Goal: Communication & Community: Answer question/provide support

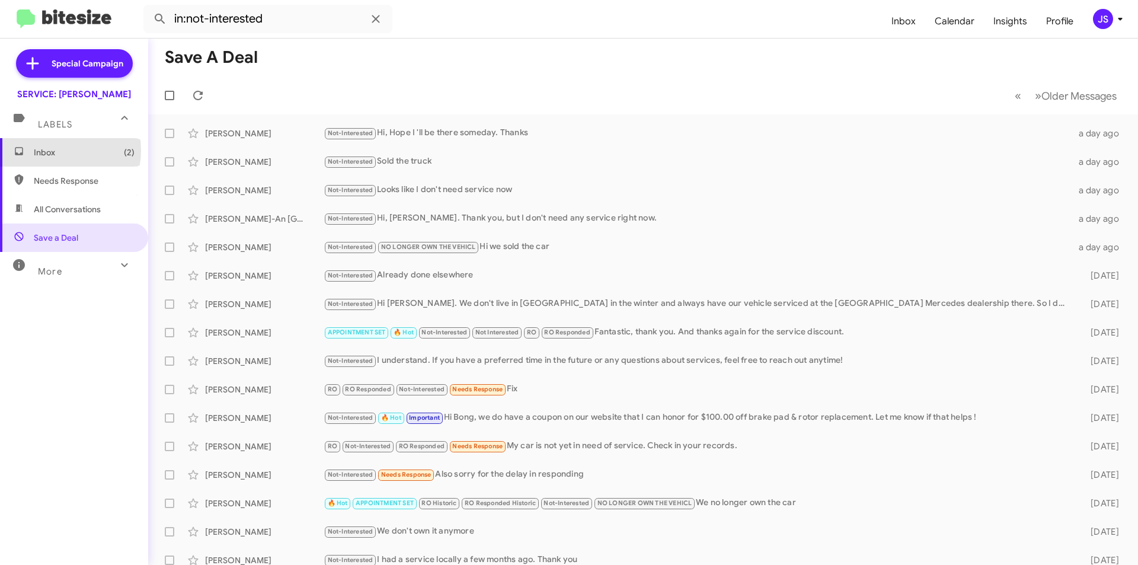
click at [56, 151] on span "Inbox (2)" at bounding box center [84, 152] width 101 height 12
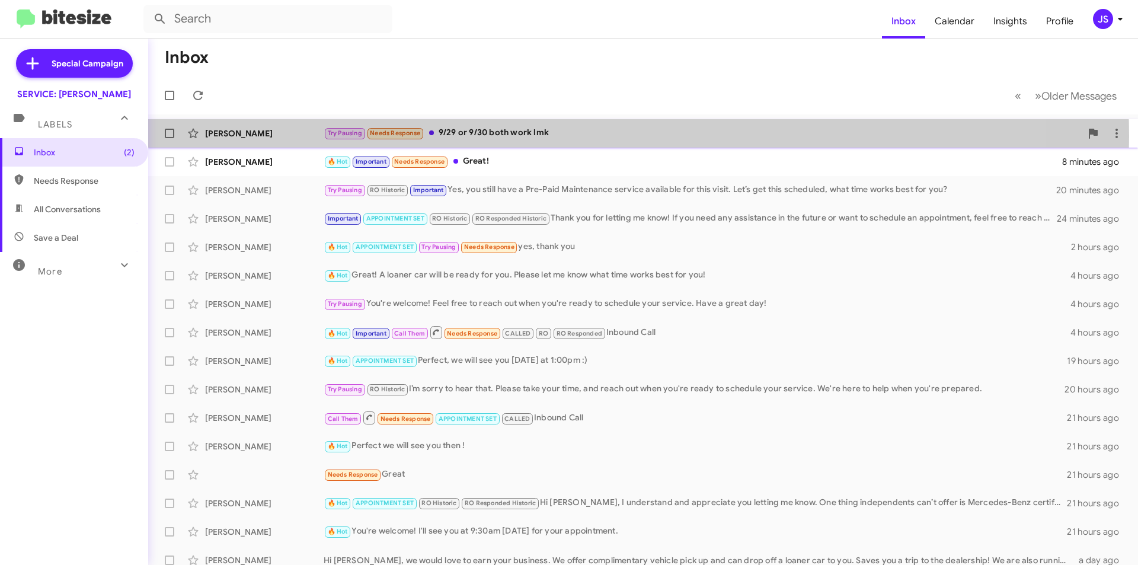
click at [560, 136] on div "Try Pausing Needs Response 9/29 or 9/30 both work lmk" at bounding box center [702, 133] width 757 height 14
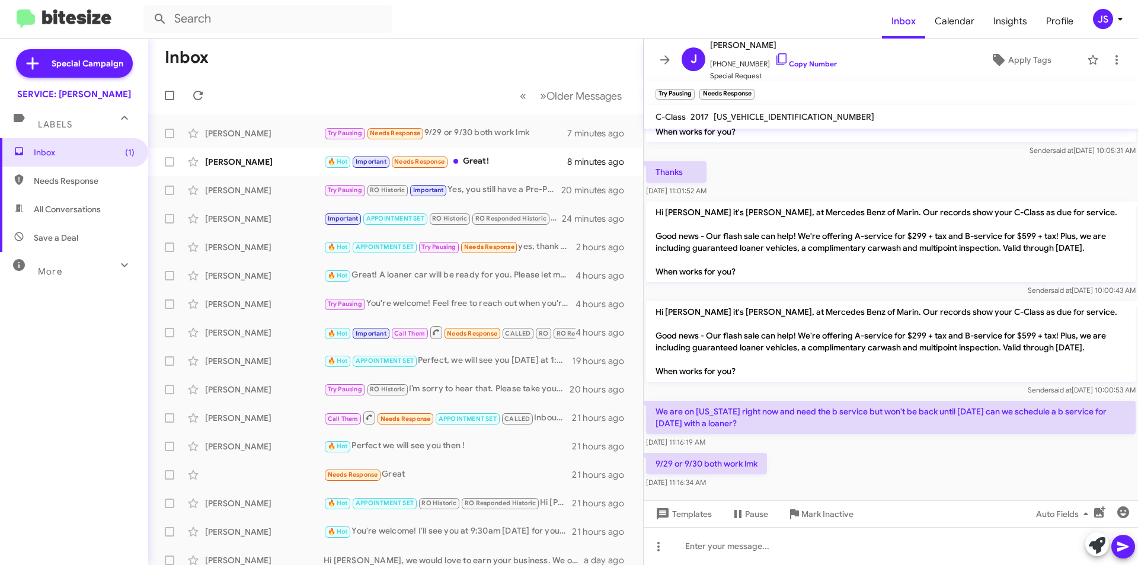
scroll to position [89, 0]
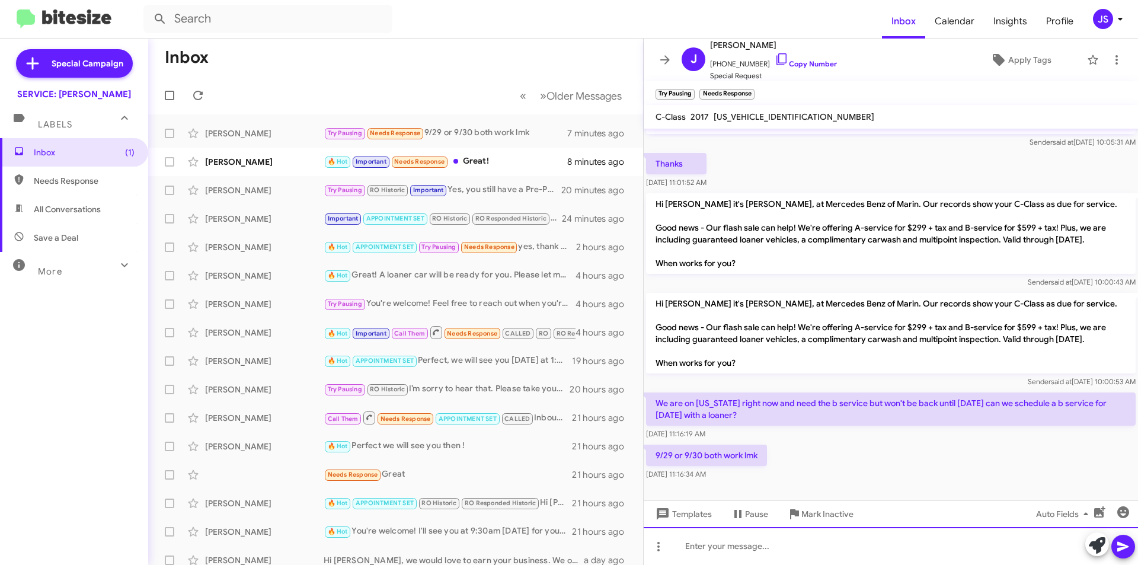
click at [833, 550] on div at bounding box center [890, 546] width 494 height 38
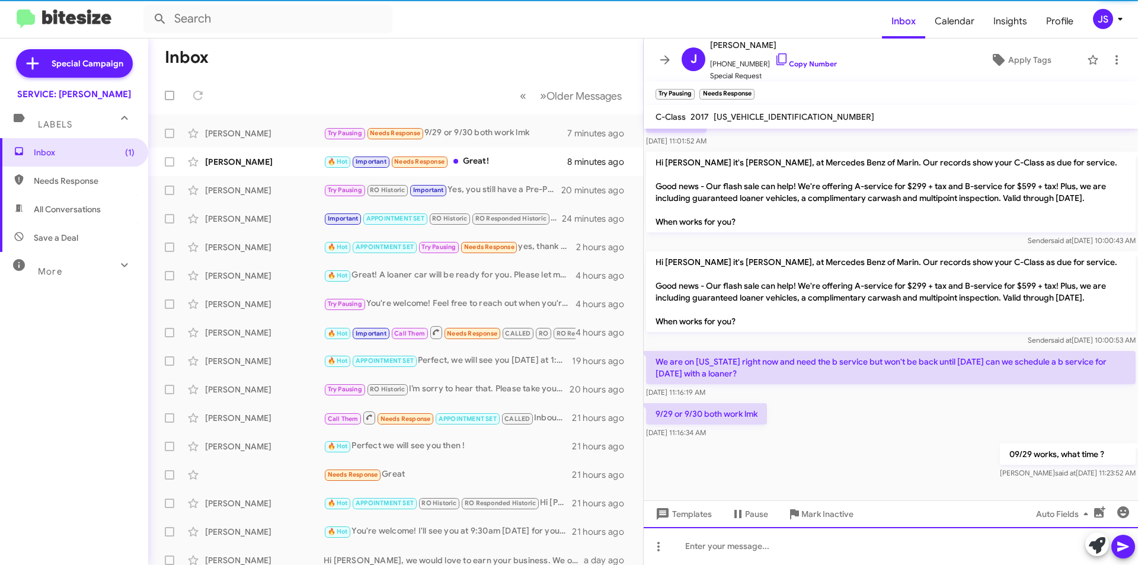
scroll to position [133, 0]
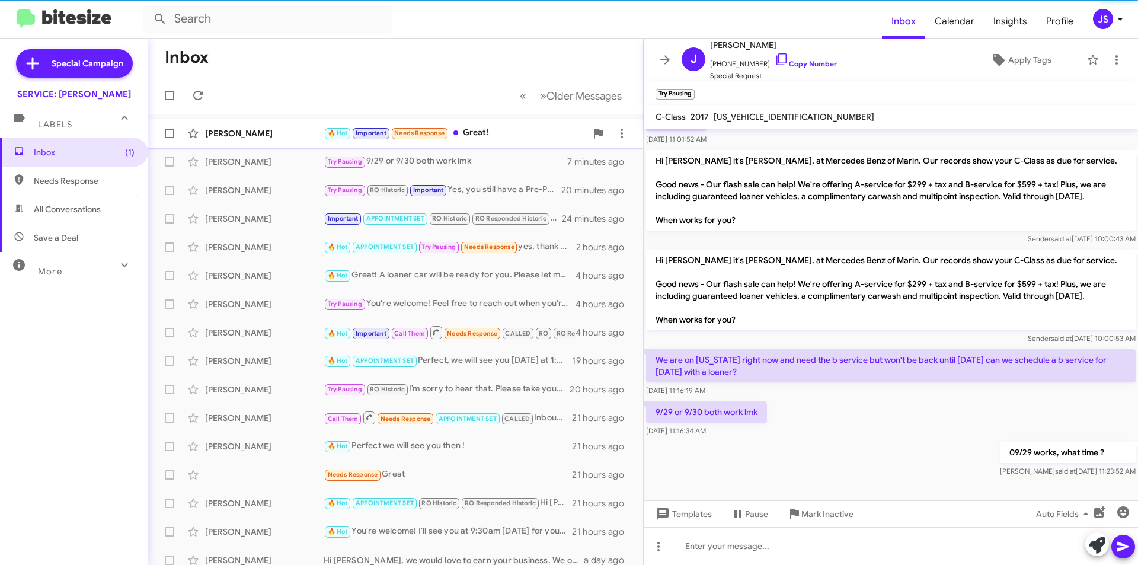
click at [230, 143] on div "Jonathan Dangelica 🔥 Hot Important Needs Response Great! 8 minutes ago" at bounding box center [396, 133] width 476 height 24
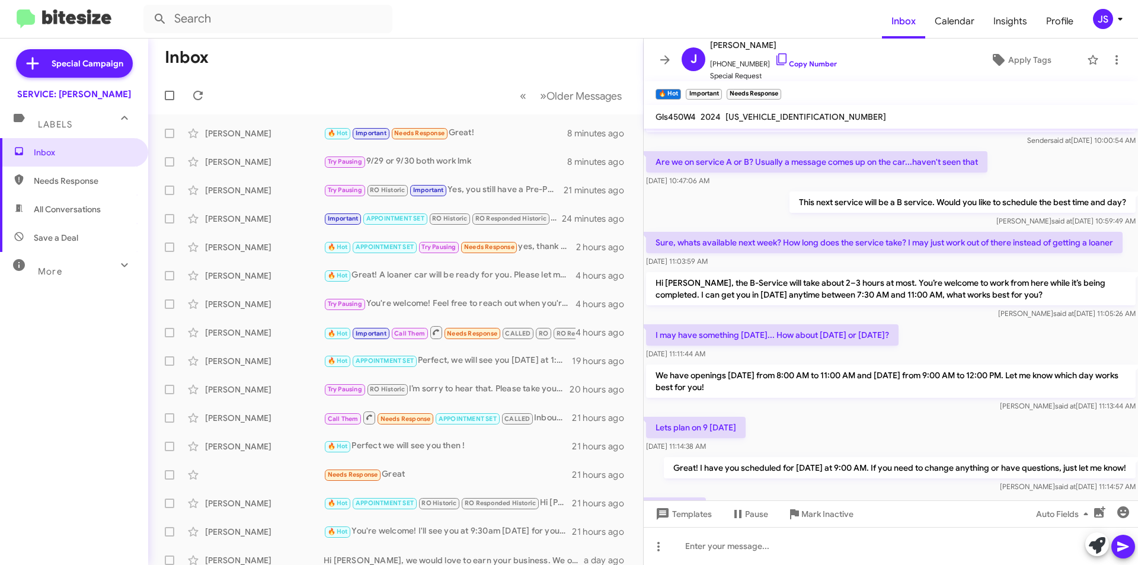
scroll to position [589, 0]
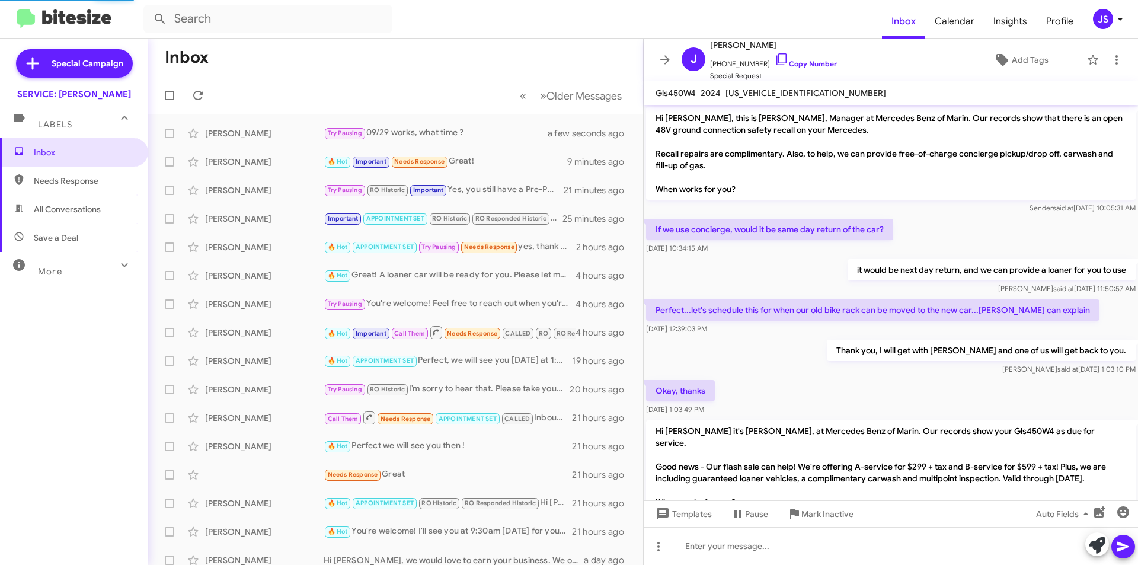
scroll to position [565, 0]
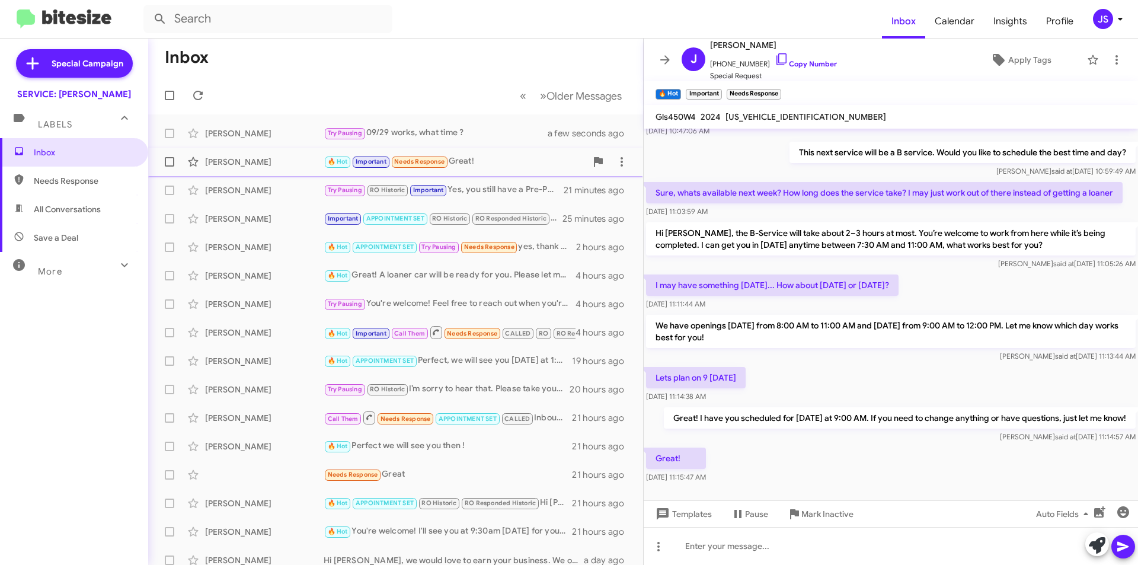
click at [273, 168] on div "Jonathan Dangelica 🔥 Hot Important Needs Response Great! 9 minutes ago" at bounding box center [396, 162] width 476 height 24
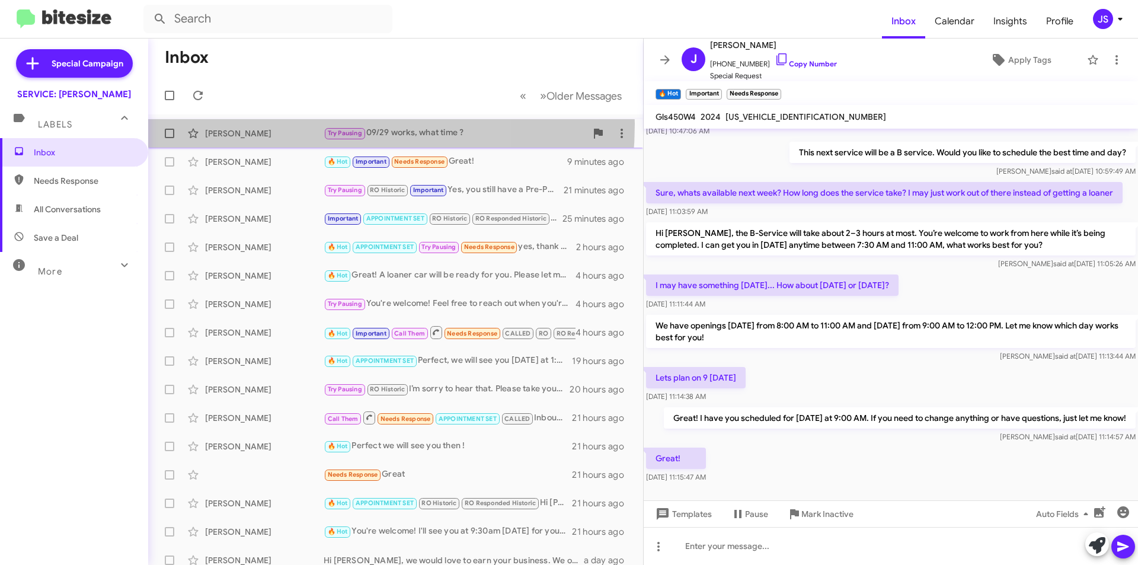
click at [271, 124] on div "Julie Bentley Try Pausing 09/29 works, what time ? a minute ago" at bounding box center [396, 133] width 476 height 24
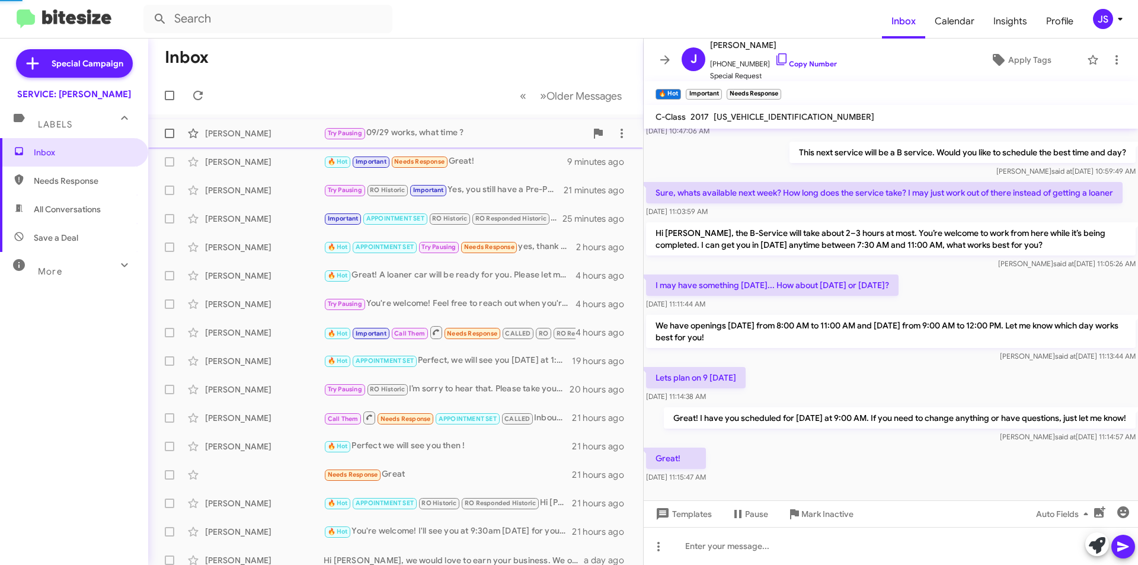
scroll to position [133, 0]
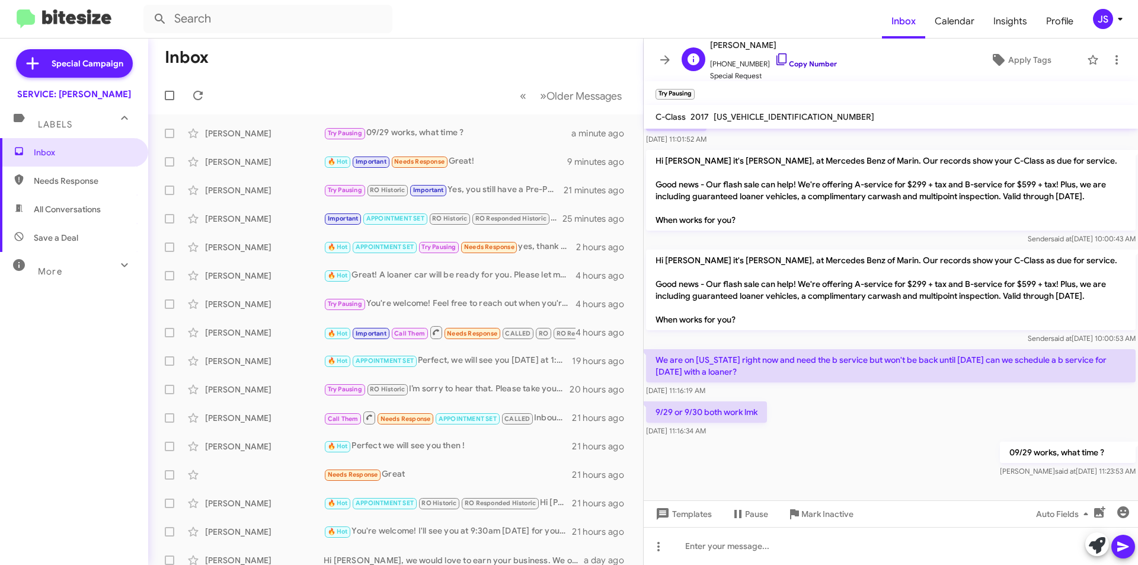
click at [774, 55] on icon at bounding box center [781, 59] width 14 height 14
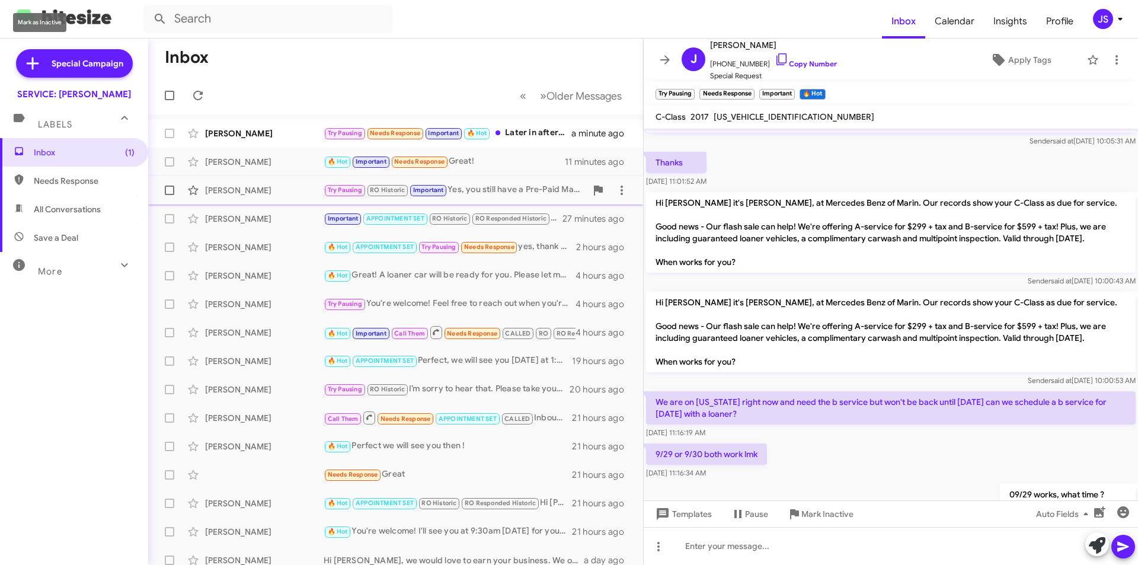
scroll to position [176, 0]
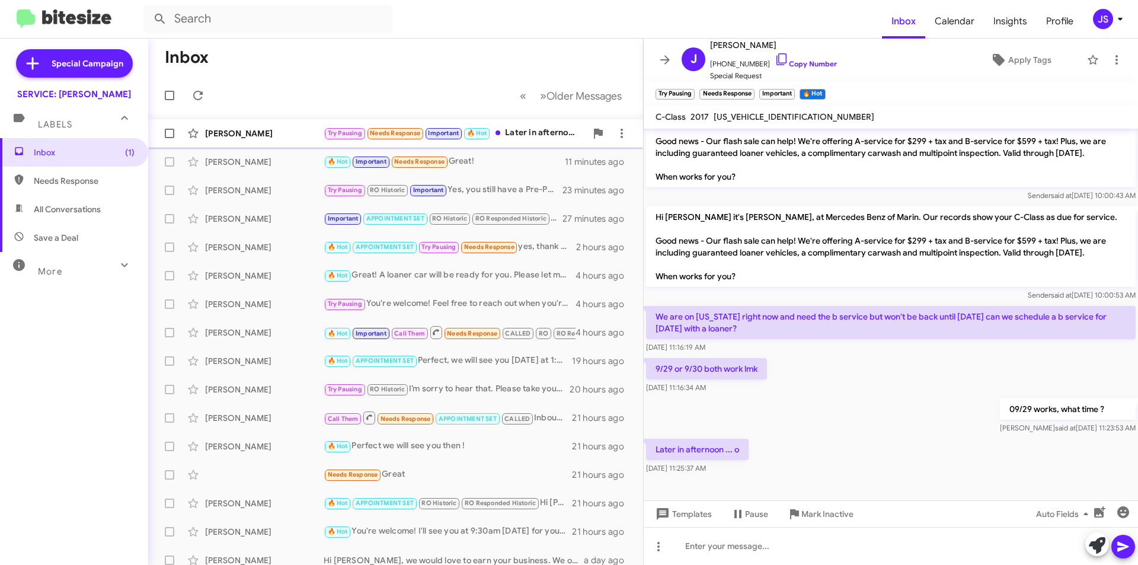
click at [274, 137] on div "[PERSON_NAME]" at bounding box center [264, 133] width 119 height 12
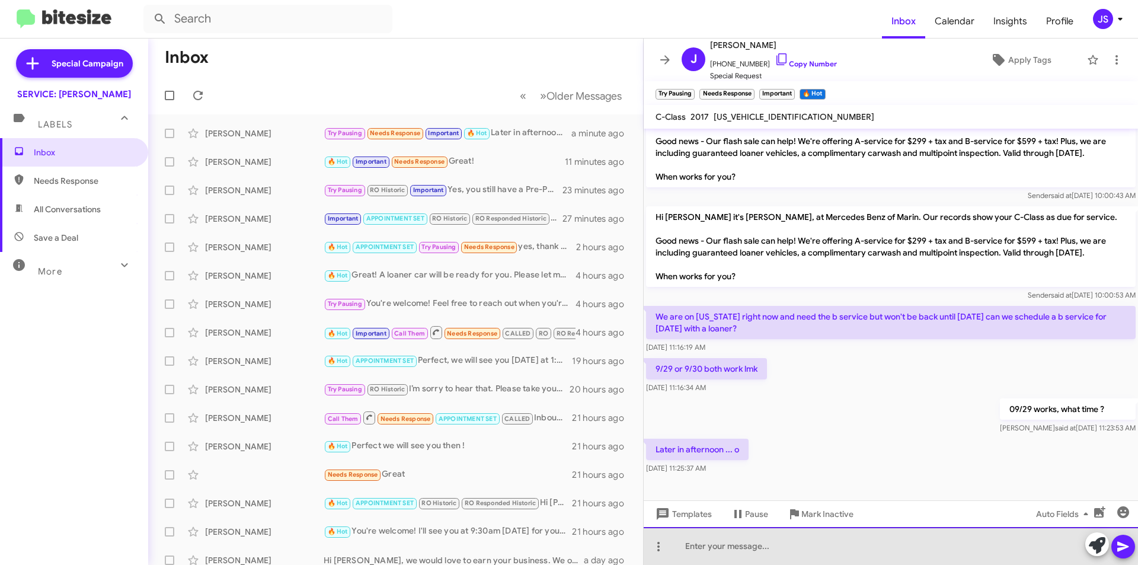
click at [803, 543] on div at bounding box center [890, 546] width 494 height 38
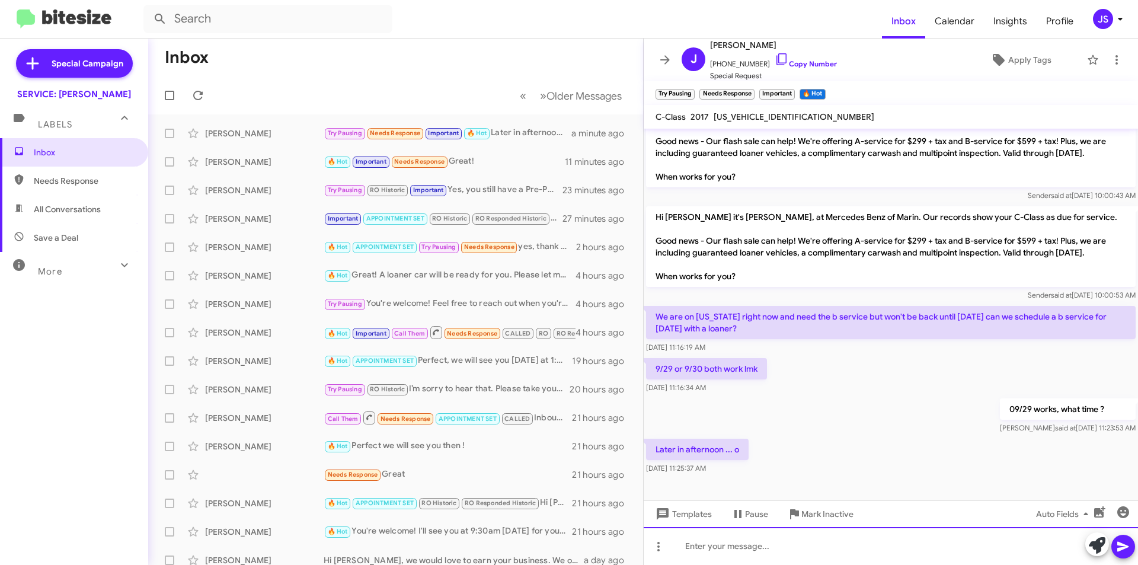
click at [791, 549] on div at bounding box center [890, 546] width 494 height 38
click at [714, 547] on div "Perfect I will set you appointment" at bounding box center [890, 546] width 494 height 38
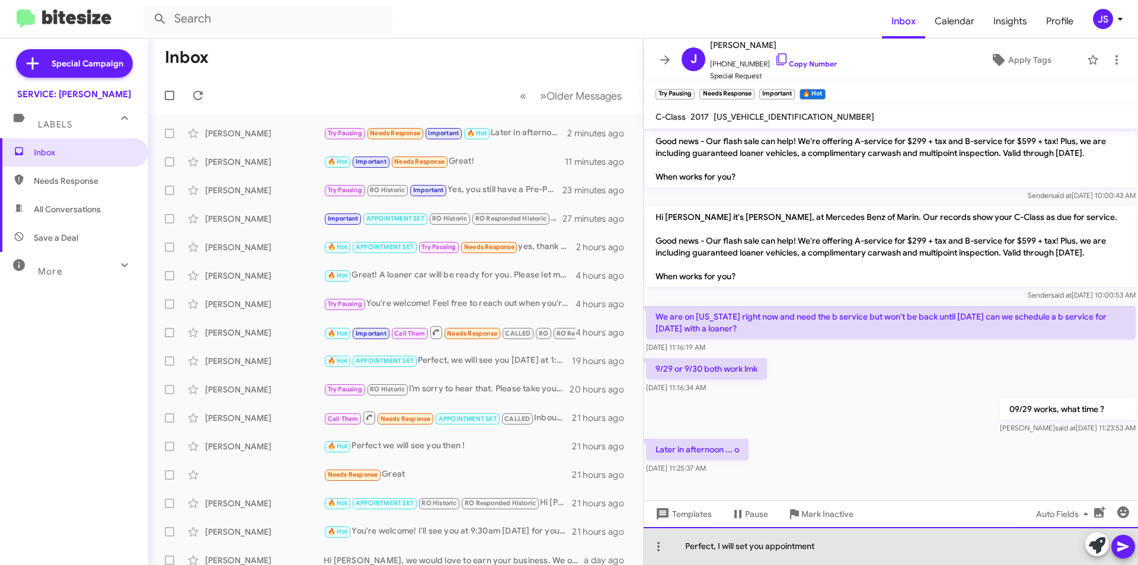
click at [850, 546] on div "Perfect, I will set you appointment" at bounding box center [890, 546] width 494 height 38
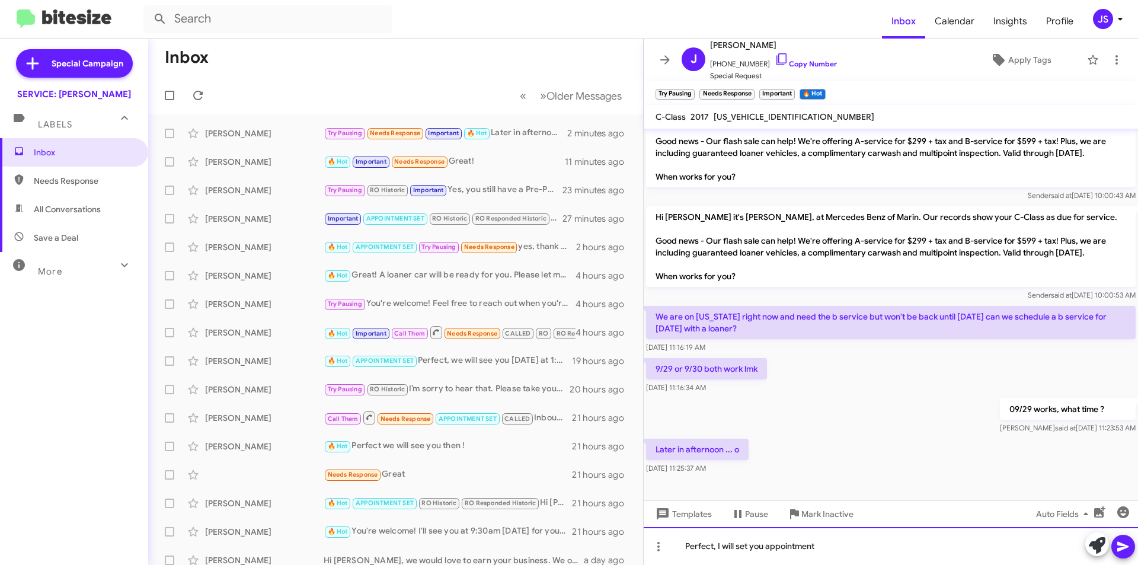
click at [764, 546] on div "Perfect, I will set you appointment" at bounding box center [890, 546] width 494 height 38
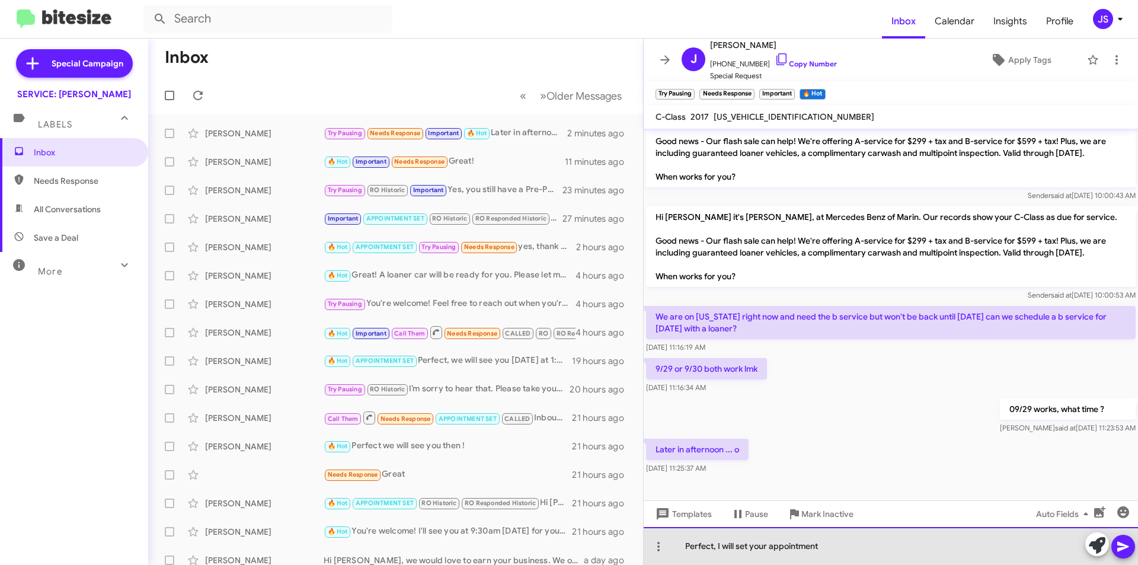
click at [869, 552] on div "Perfect, I will set your appointment" at bounding box center [890, 546] width 494 height 38
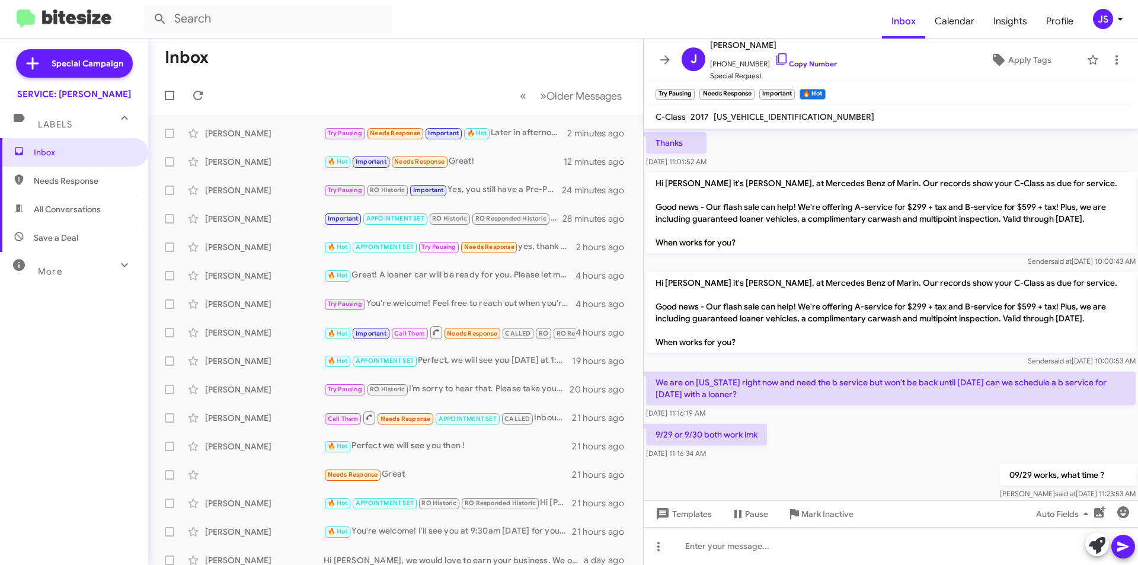
scroll to position [219, 0]
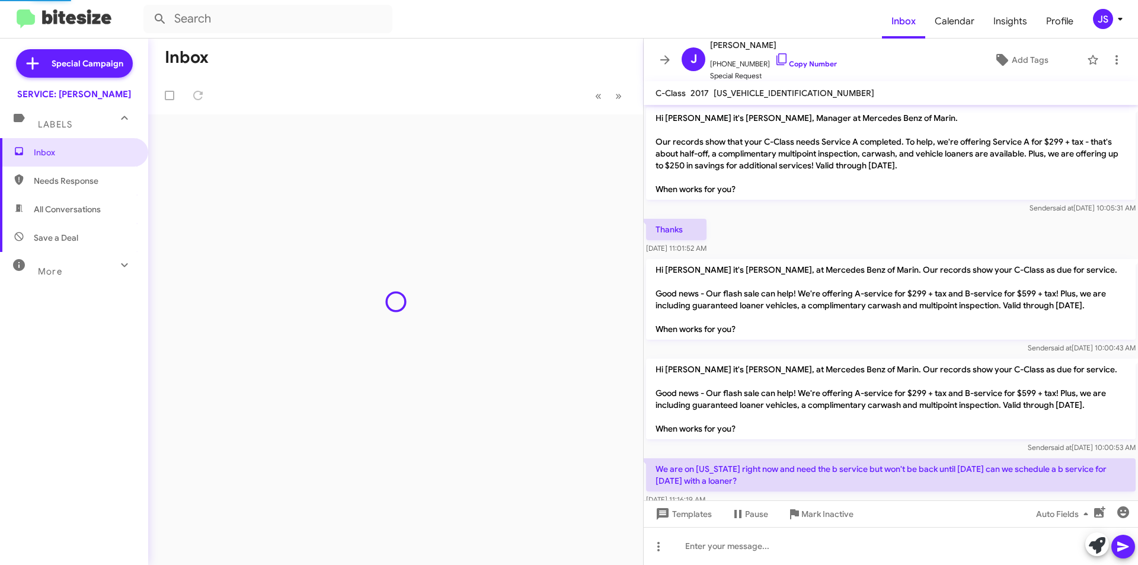
scroll to position [172, 0]
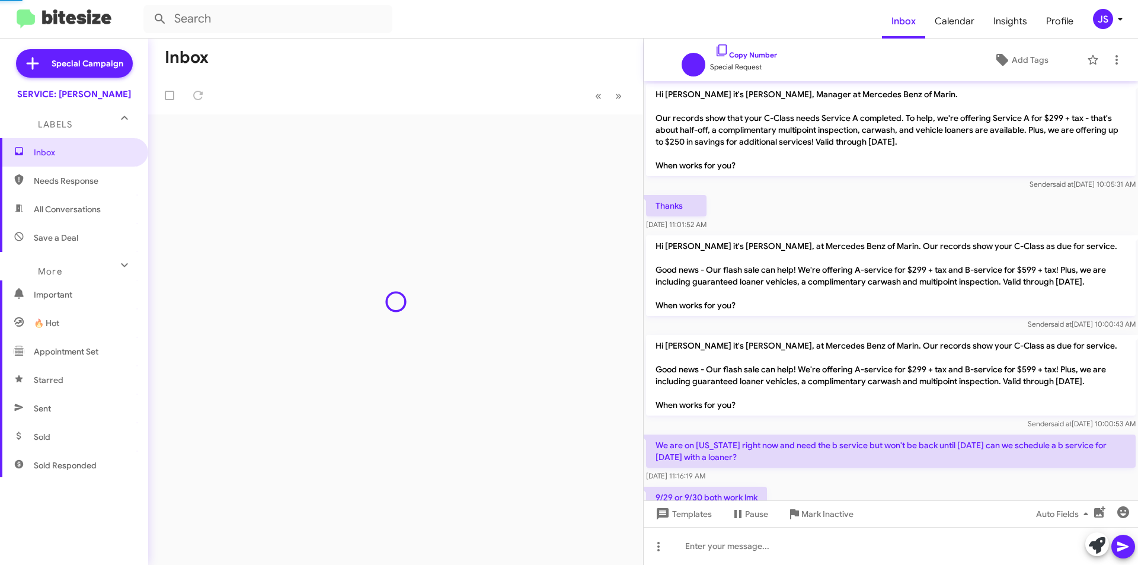
scroll to position [172, 0]
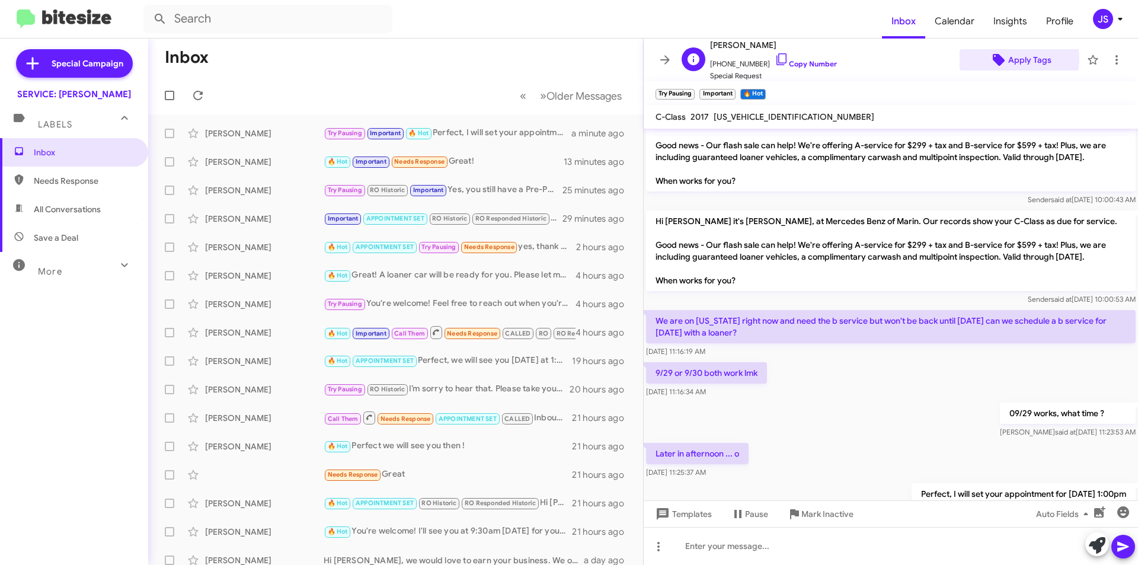
click at [993, 59] on icon at bounding box center [999, 60] width 12 height 12
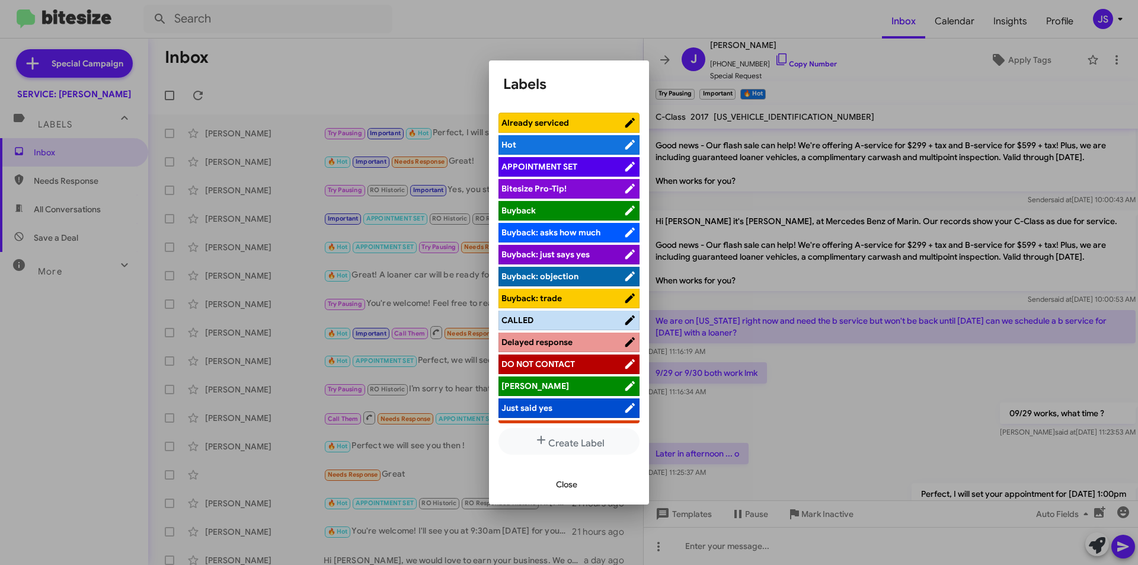
click at [550, 165] on span "APPOINTMENT SET" at bounding box center [539, 166] width 76 height 11
click at [574, 481] on span "Close" at bounding box center [566, 483] width 21 height 21
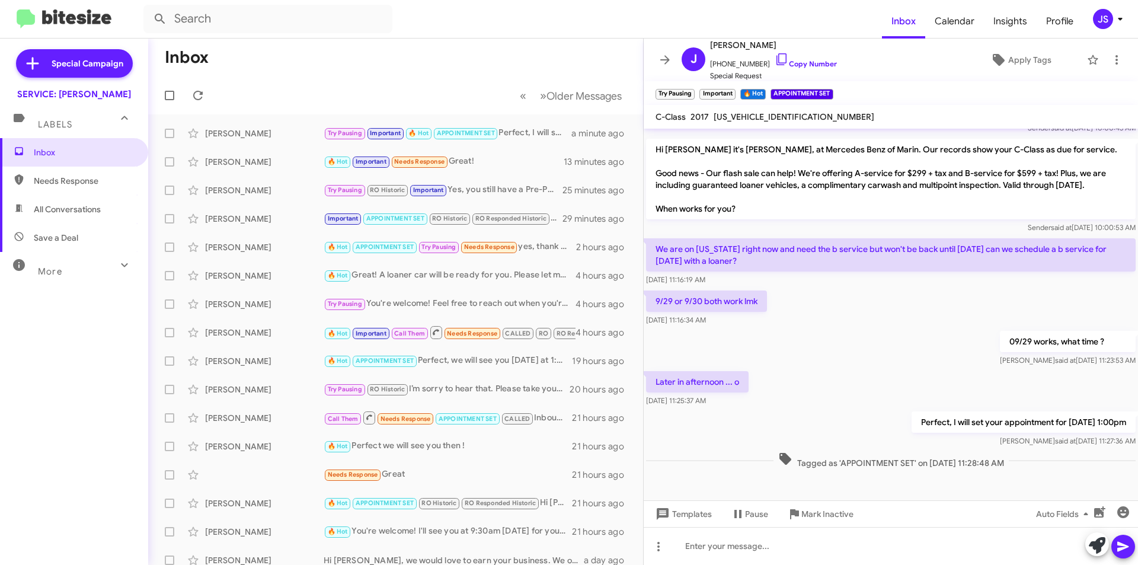
scroll to position [244, 0]
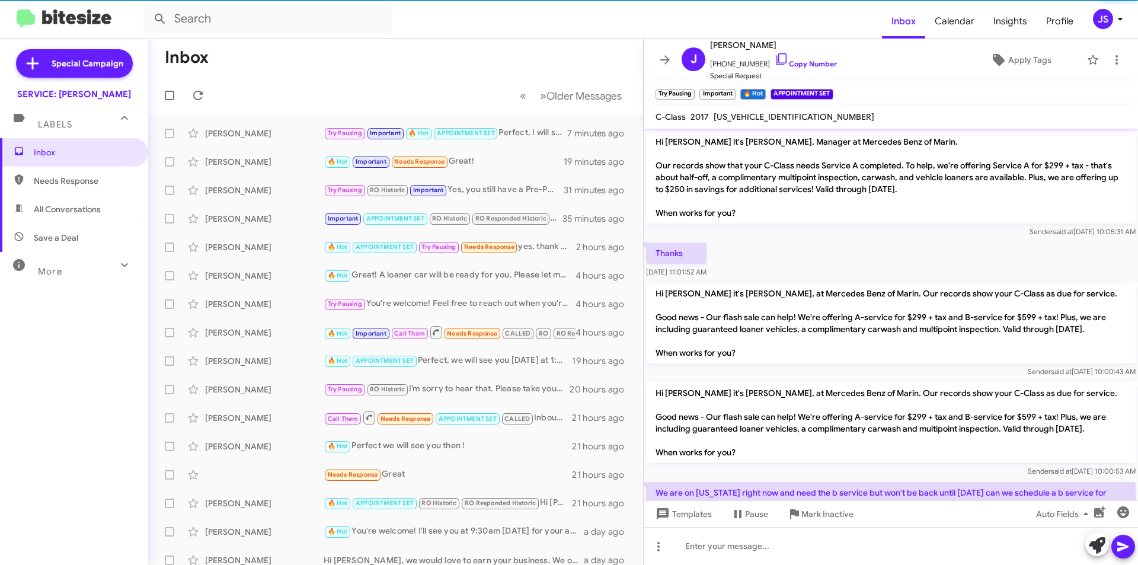
scroll to position [244, 0]
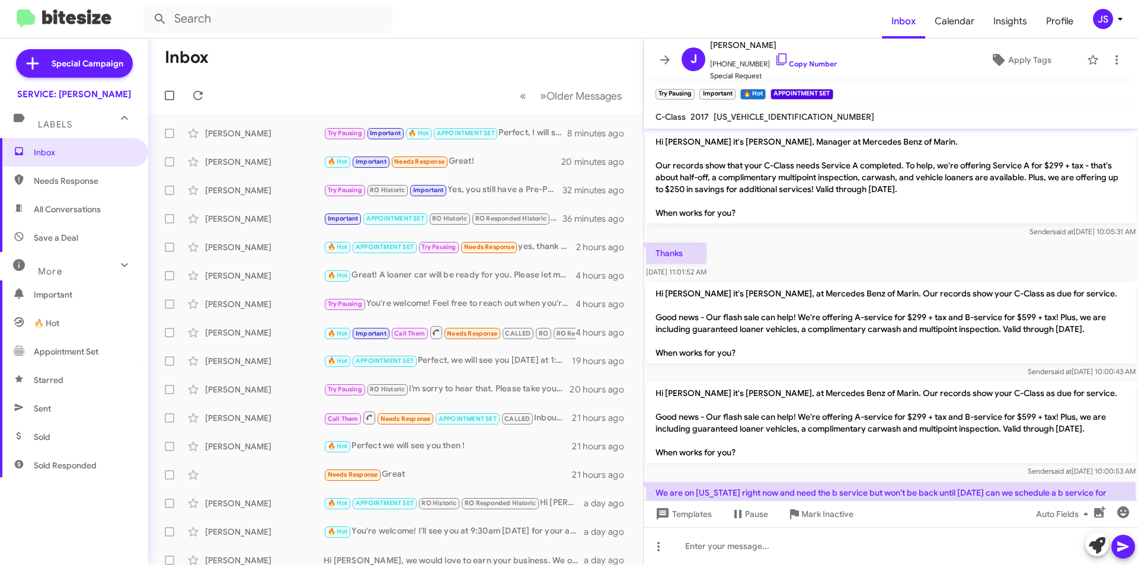
scroll to position [244, 0]
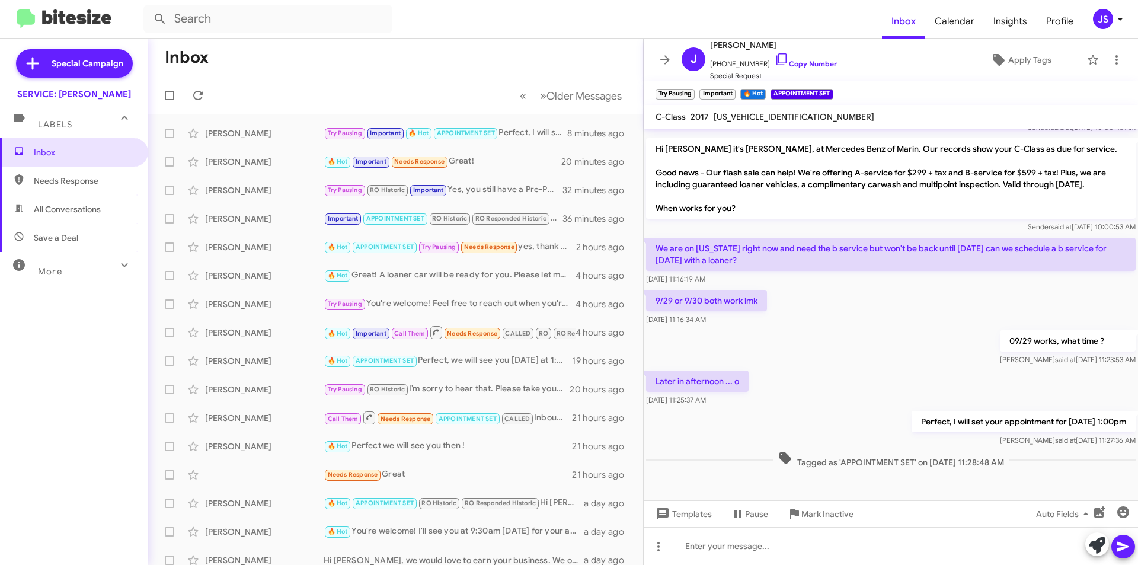
click at [76, 209] on span "All Conversations" at bounding box center [67, 209] width 67 height 12
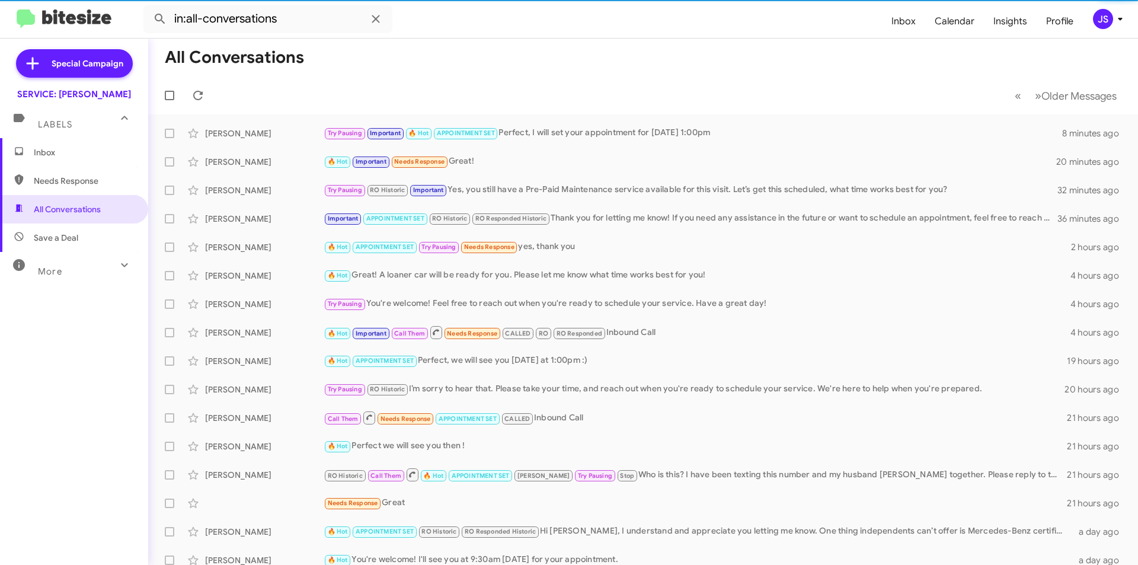
click at [69, 242] on span "Save a Deal" at bounding box center [56, 238] width 44 height 12
type input "in:not-interested"
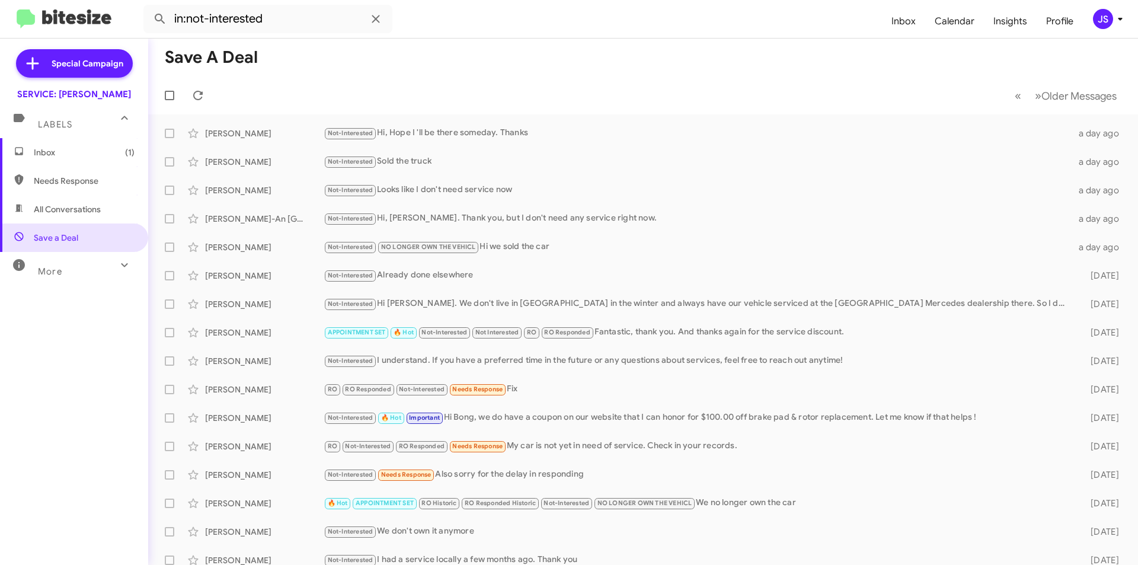
click at [82, 161] on span "Inbox (1)" at bounding box center [74, 152] width 148 height 28
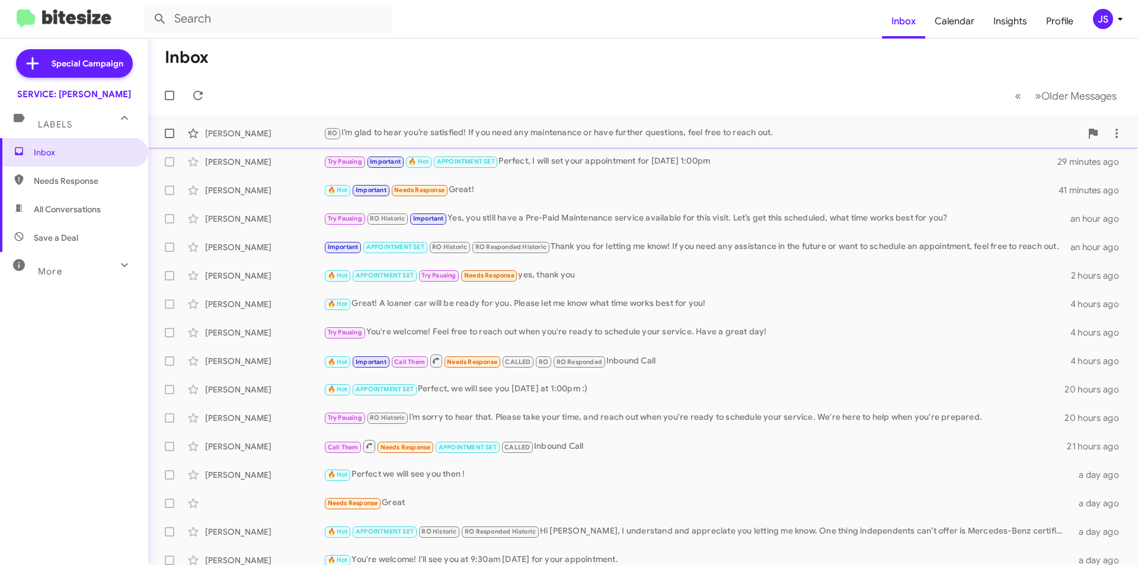
click at [315, 136] on div "[PERSON_NAME]" at bounding box center [264, 133] width 119 height 12
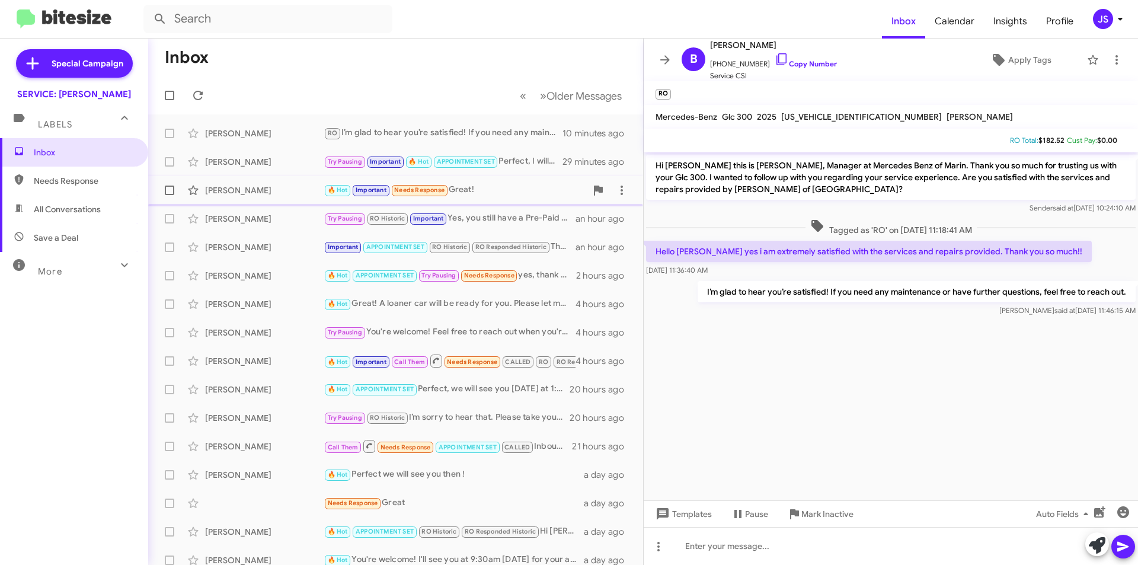
click at [257, 177] on span "Jonathan Dangelica 🔥 Hot Important Needs Response Great! 41 minutes ago" at bounding box center [395, 190] width 495 height 28
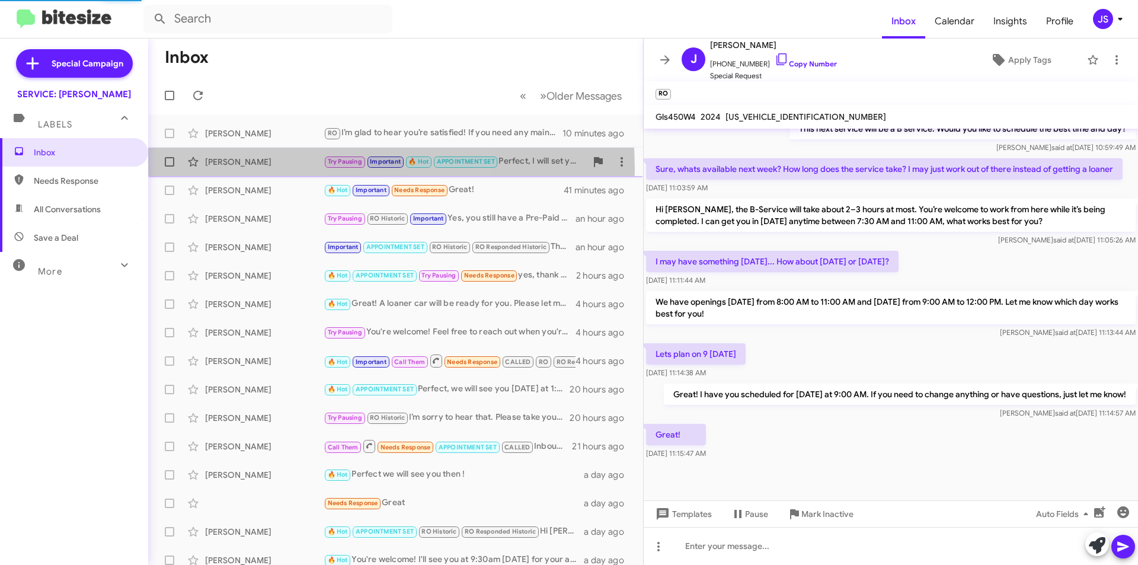
click at [262, 169] on div "Julie Bentley Try Pausing Important 🔥 Hot APPOINTMENT SET Perfect, I will set y…" at bounding box center [396, 162] width 476 height 24
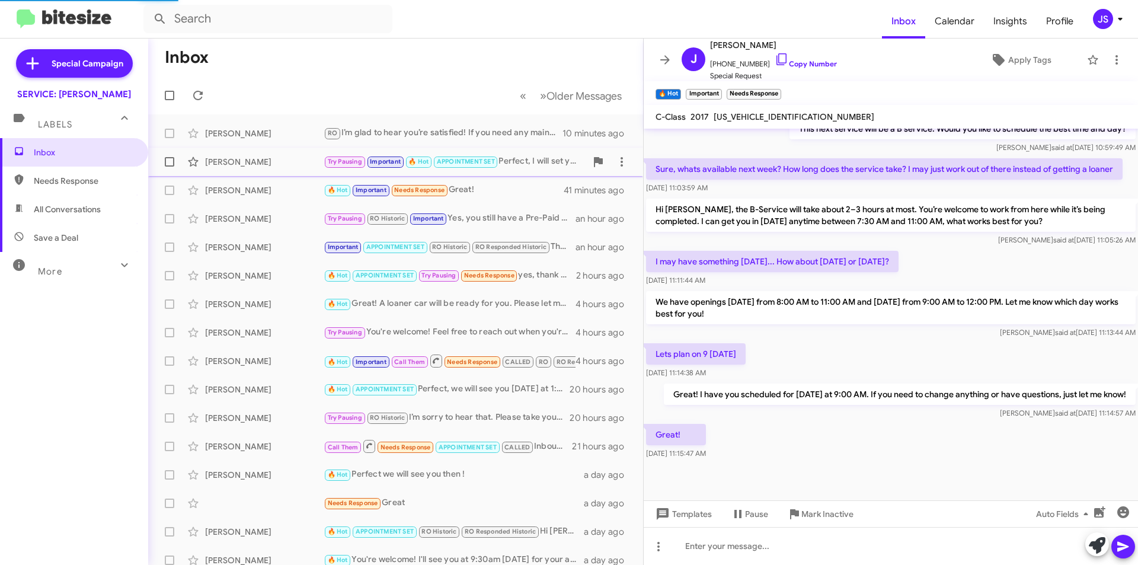
scroll to position [244, 0]
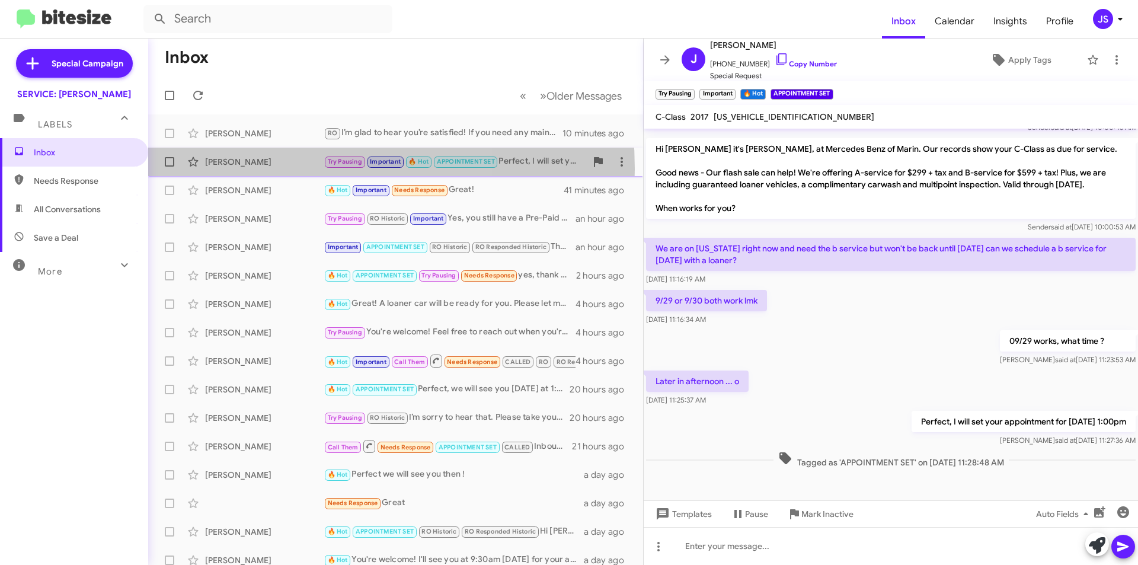
click at [262, 169] on div "Julie Bentley Try Pausing Important 🔥 Hot APPOINTMENT SET Perfect, I will set y…" at bounding box center [396, 162] width 476 height 24
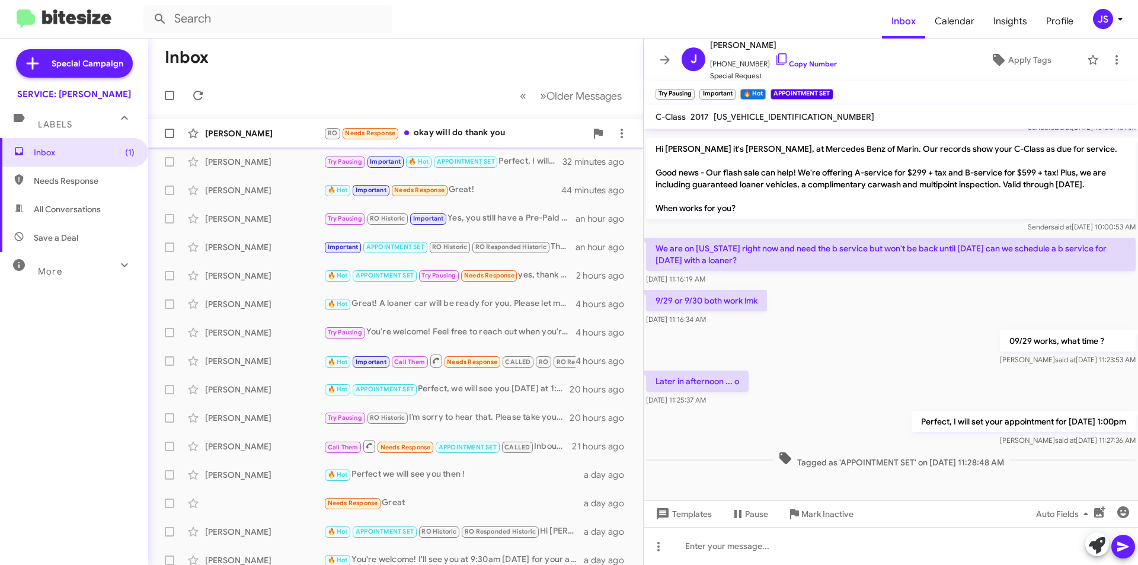
click at [232, 129] on div "[PERSON_NAME]" at bounding box center [264, 133] width 119 height 12
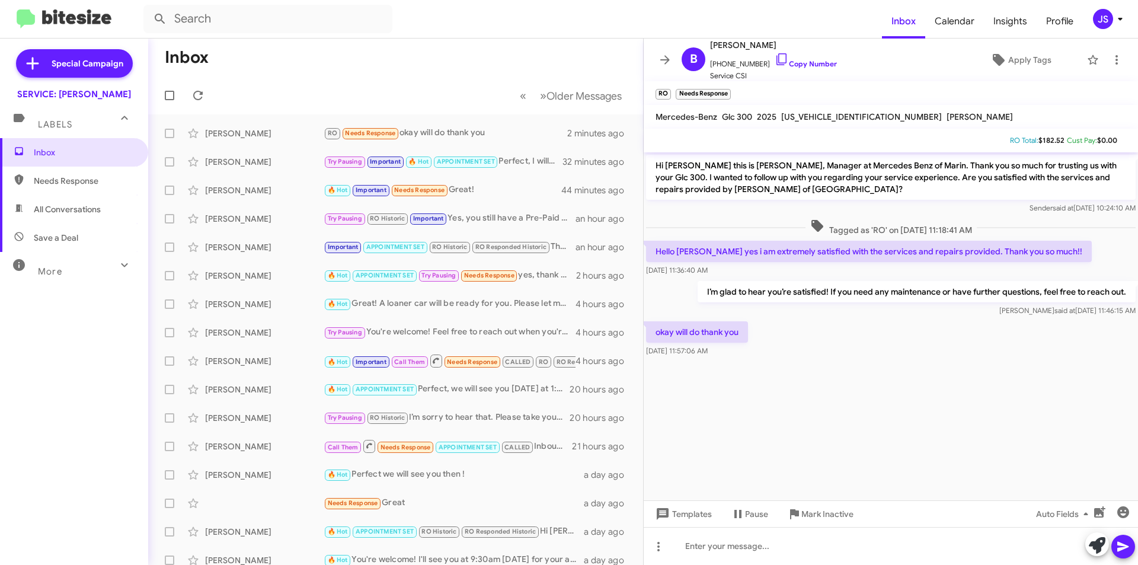
click at [88, 218] on span "All Conversations" at bounding box center [74, 209] width 148 height 28
type input "in:all-conversations"
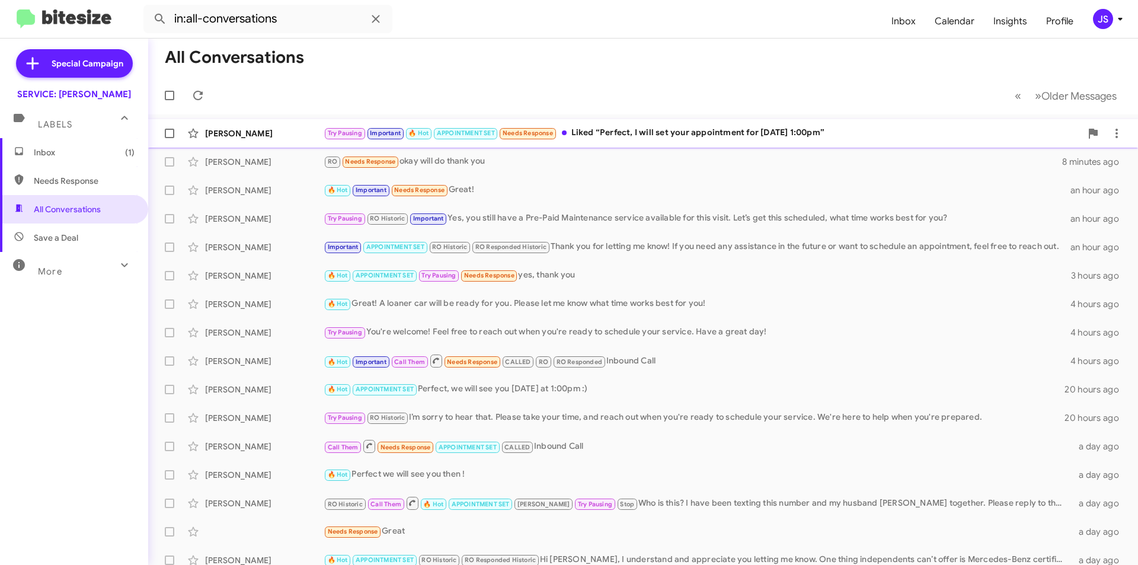
click at [640, 129] on div "Try Pausing Important 🔥 Hot APPOINTMENT SET Needs Response Liked “Perfect, I wi…" at bounding box center [702, 133] width 757 height 14
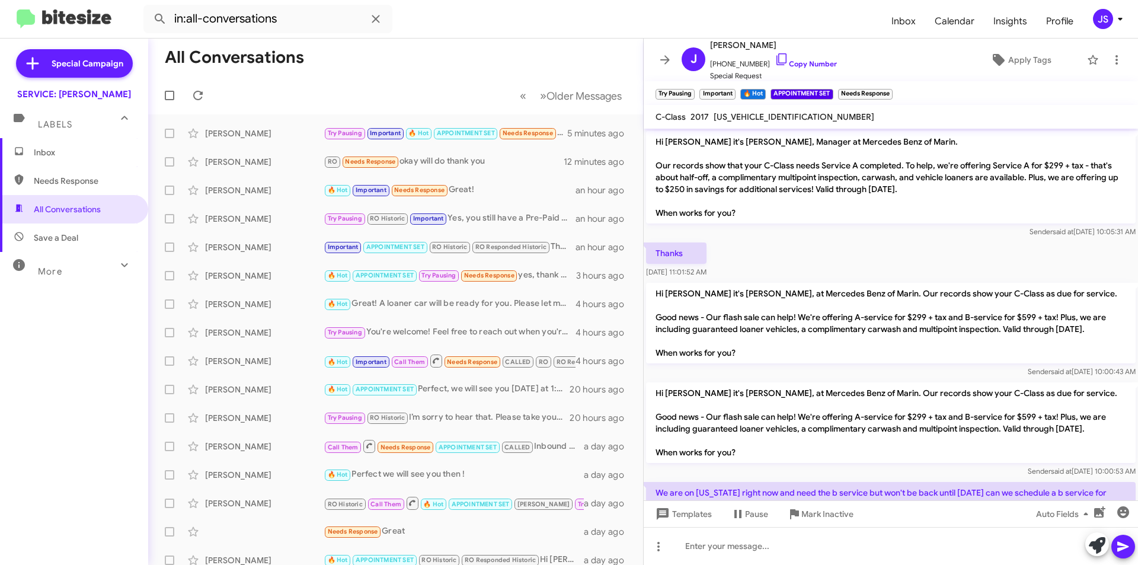
scroll to position [283, 0]
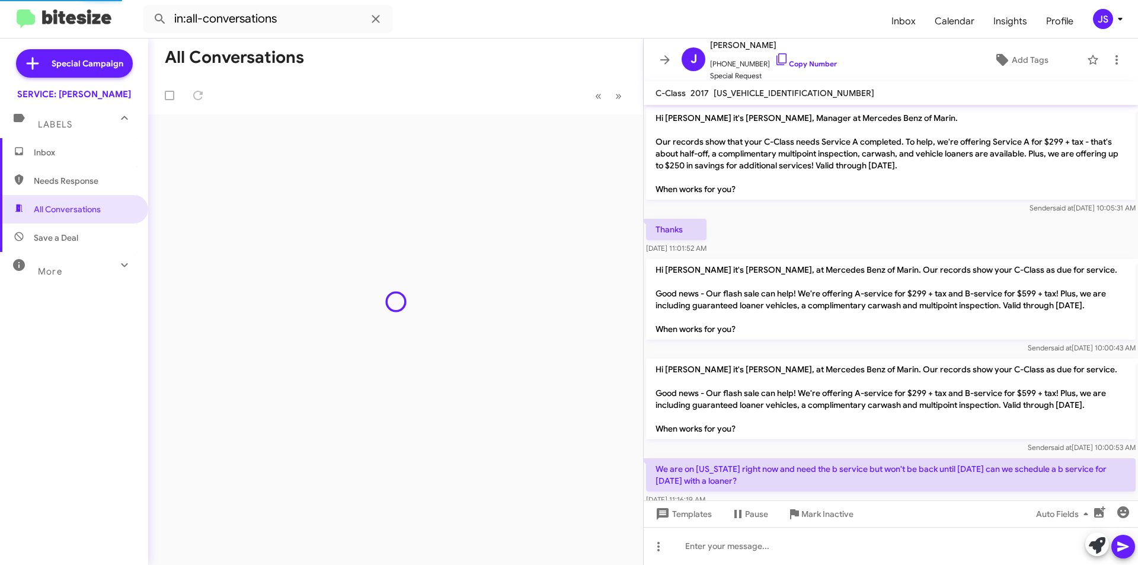
scroll to position [307, 0]
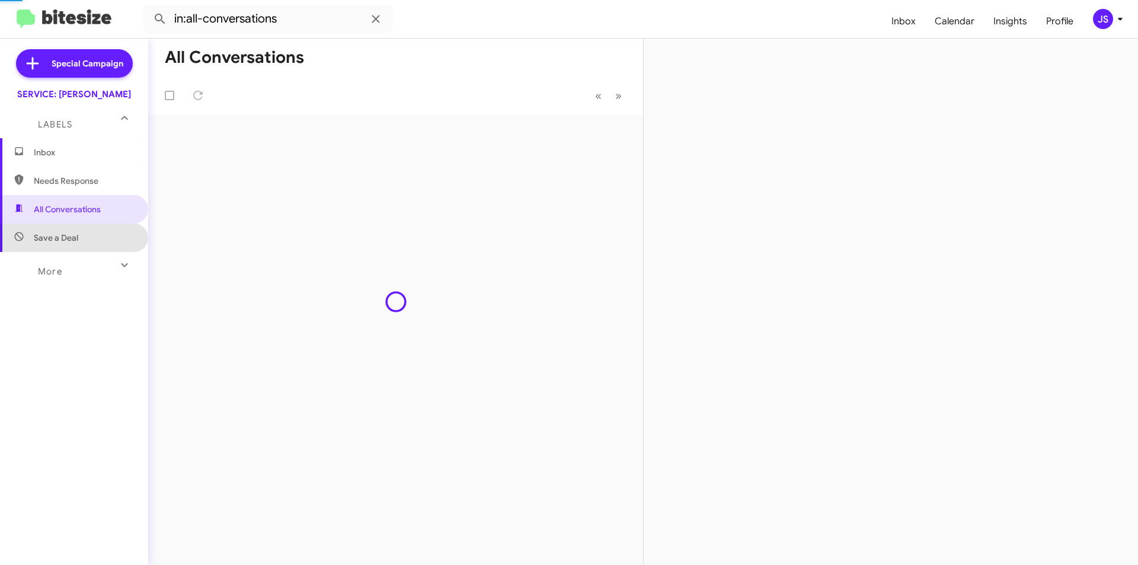
click at [107, 237] on span "Save a Deal" at bounding box center [74, 237] width 148 height 28
type input "in:not-interested"
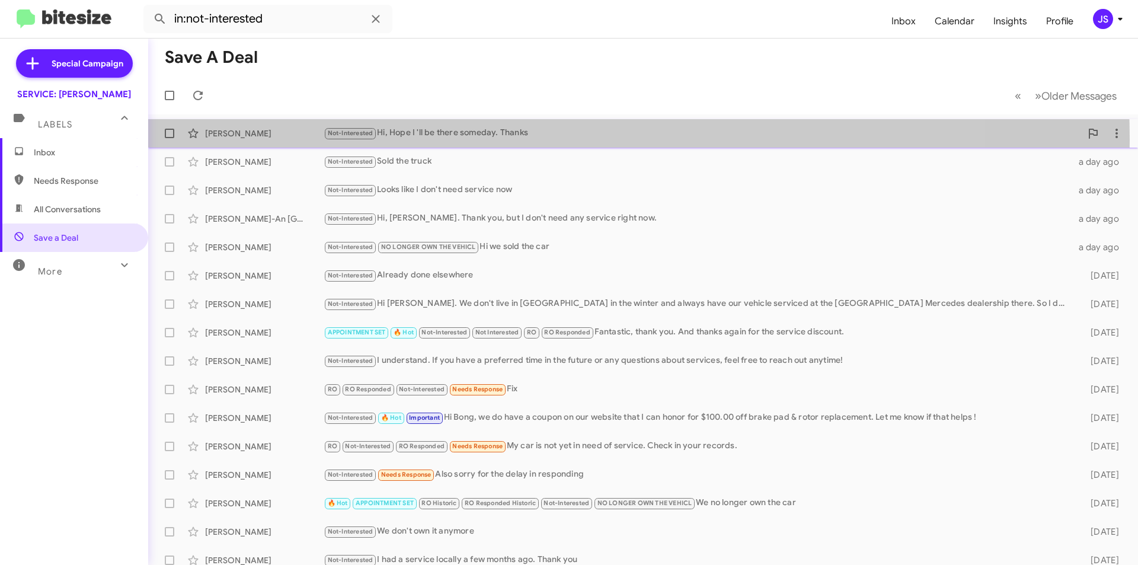
click at [454, 139] on div "Not-Interested Hi, Hope I 'll be there someday. Thanks" at bounding box center [702, 133] width 757 height 14
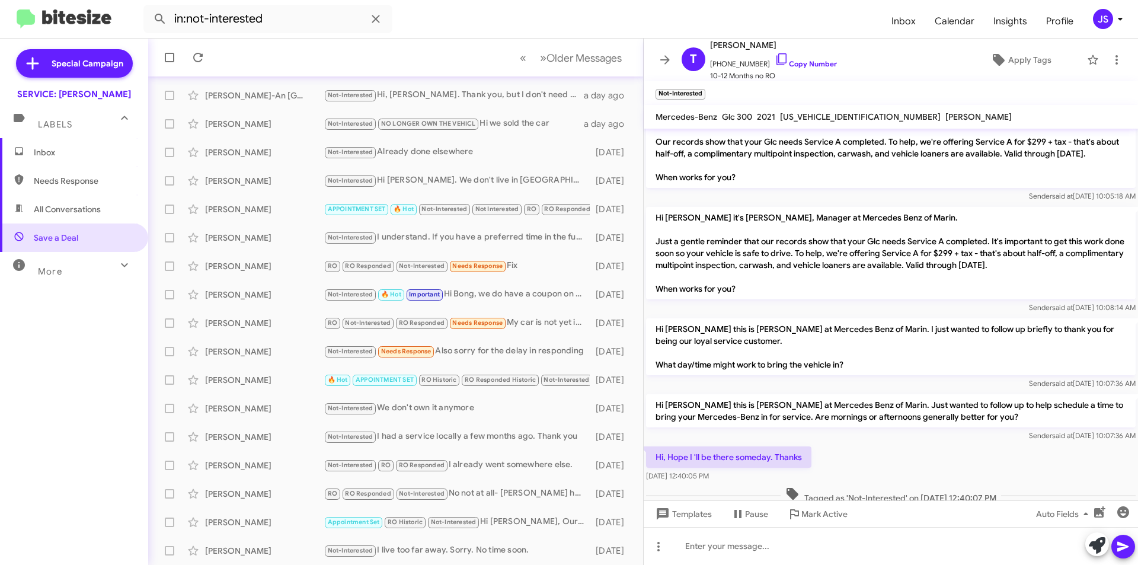
scroll to position [47, 0]
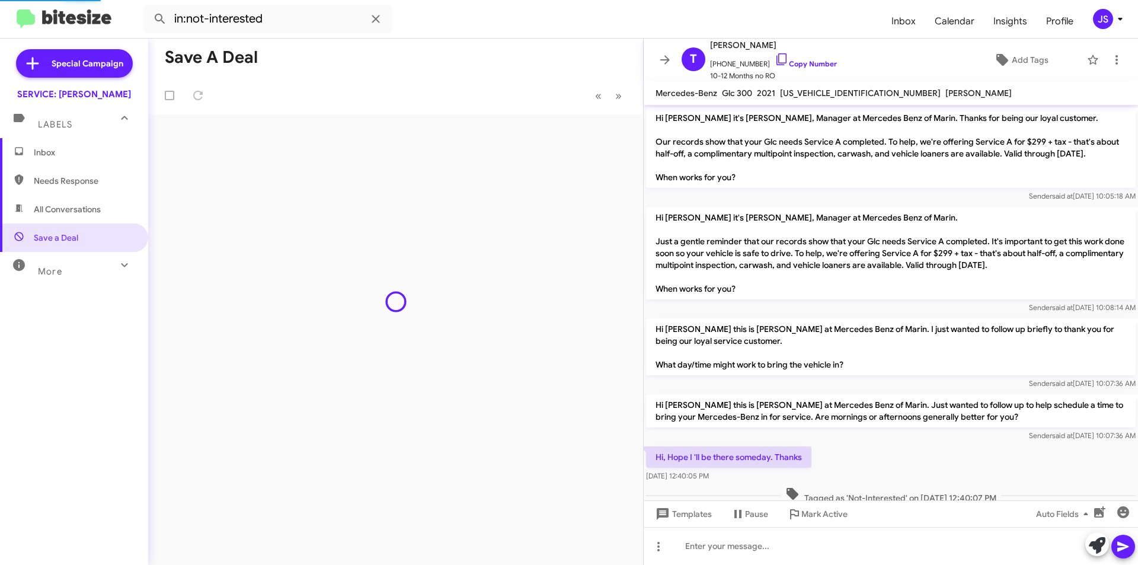
scroll to position [24, 0]
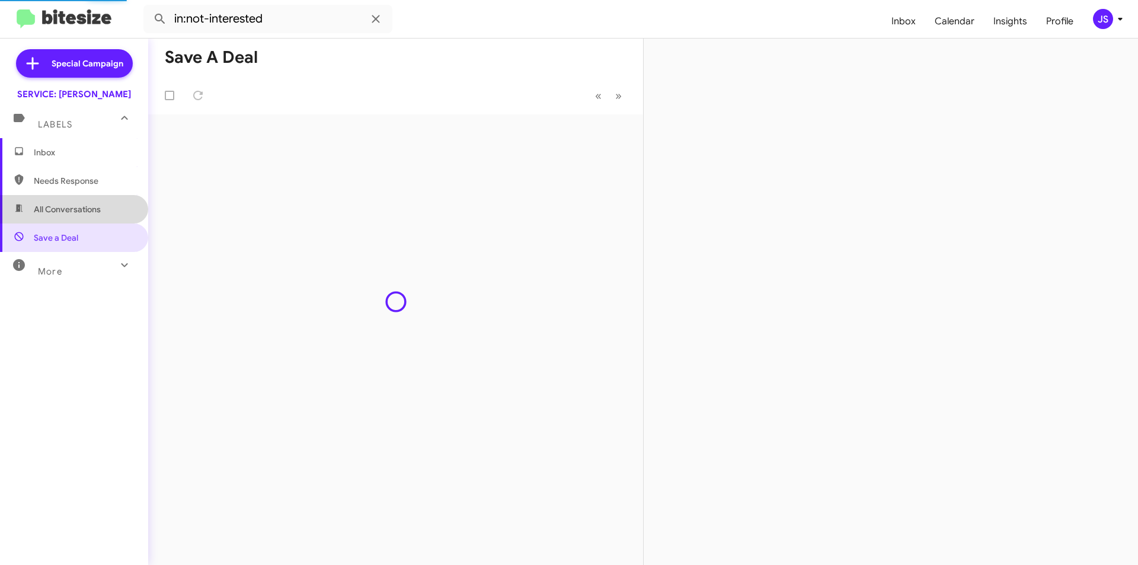
click at [109, 209] on span "All Conversations" at bounding box center [74, 209] width 148 height 28
type input "in:all-conversations"
